Goal: Transaction & Acquisition: Obtain resource

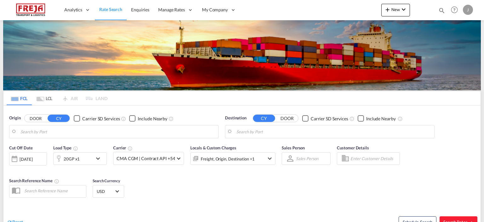
type input "Raumo (Rauma), [GEOGRAPHIC_DATA]"
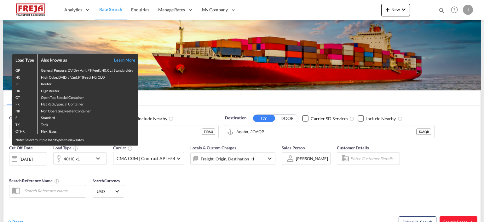
click at [151, 135] on div "Load Type Also known as Learn More GP General Purpose, DV(Dry Van), FT(Feet), H…" at bounding box center [242, 111] width 484 height 222
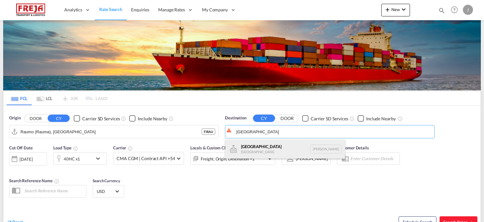
click at [242, 146] on div "[GEOGRAPHIC_DATA] [GEOGRAPHIC_DATA] [PERSON_NAME]" at bounding box center [285, 148] width 120 height 19
type input "[GEOGRAPHIC_DATA], [PERSON_NAME]"
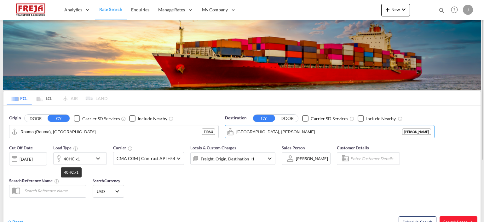
click at [74, 157] on div "40HC x1" at bounding box center [72, 158] width 16 height 9
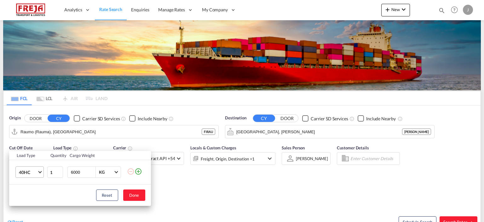
click at [34, 172] on span "40HC" at bounding box center [28, 172] width 18 height 6
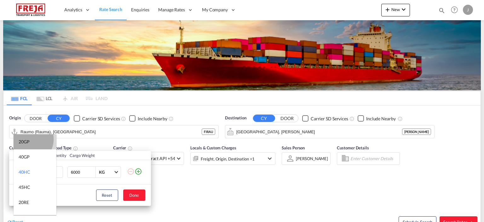
drag, startPoint x: 28, startPoint y: 139, endPoint x: 30, endPoint y: 147, distance: 8.3
click at [28, 143] on div "20GP" at bounding box center [24, 141] width 11 height 6
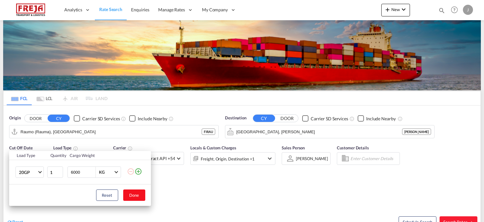
click at [136, 197] on button "Done" at bounding box center [134, 194] width 22 height 11
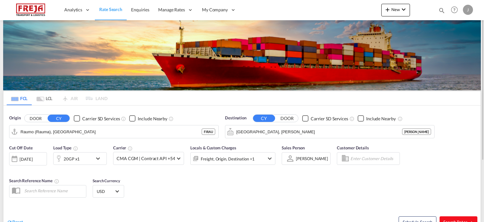
click at [449, 217] on button "Search Rates" at bounding box center [459, 221] width 38 height 11
type input "FIRAU to [PERSON_NAME] / [DATE]"
